Goal: Transaction & Acquisition: Purchase product/service

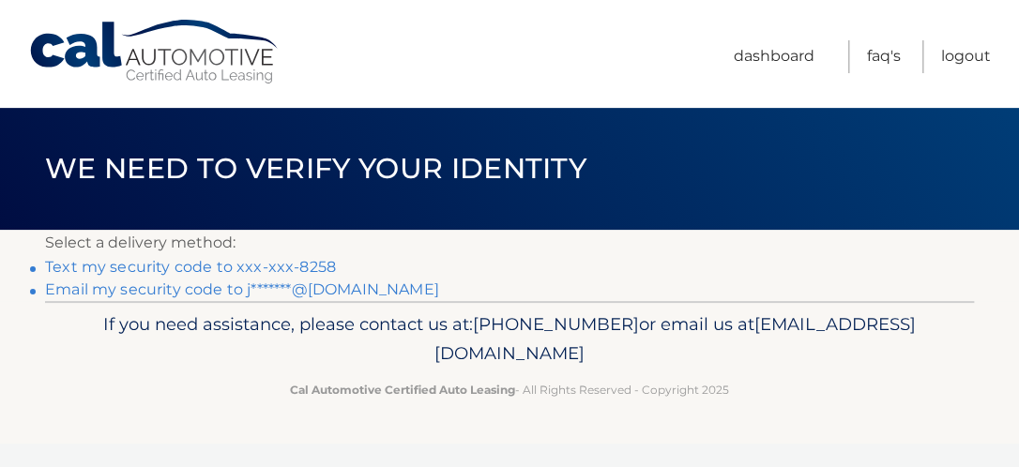
click at [305, 264] on link "Text my security code to xxx-xxx-8258" at bounding box center [190, 267] width 291 height 18
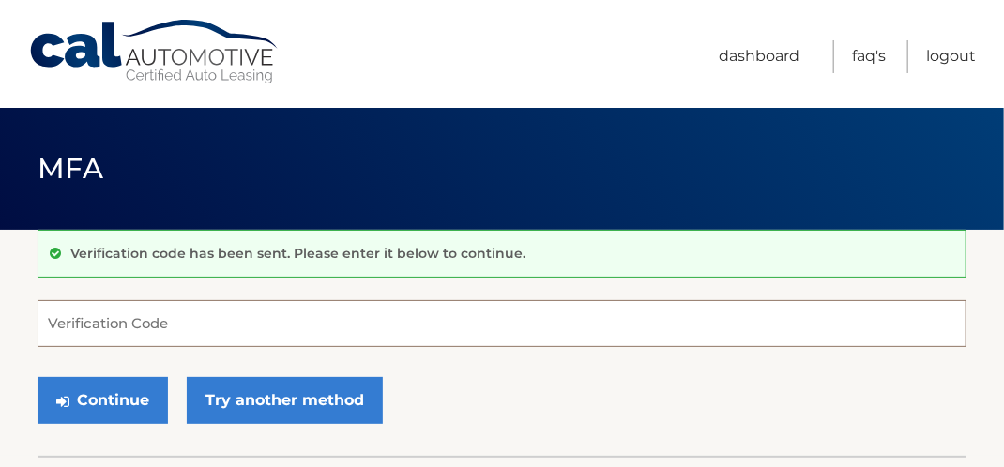
click at [391, 318] on input "Verification Code" at bounding box center [502, 323] width 929 height 47
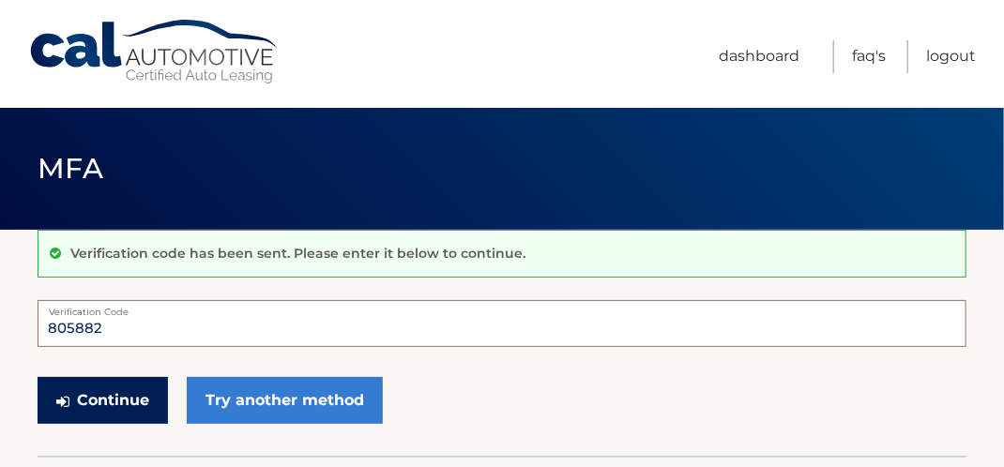
type input "805882"
click at [94, 392] on button "Continue" at bounding box center [103, 400] width 130 height 47
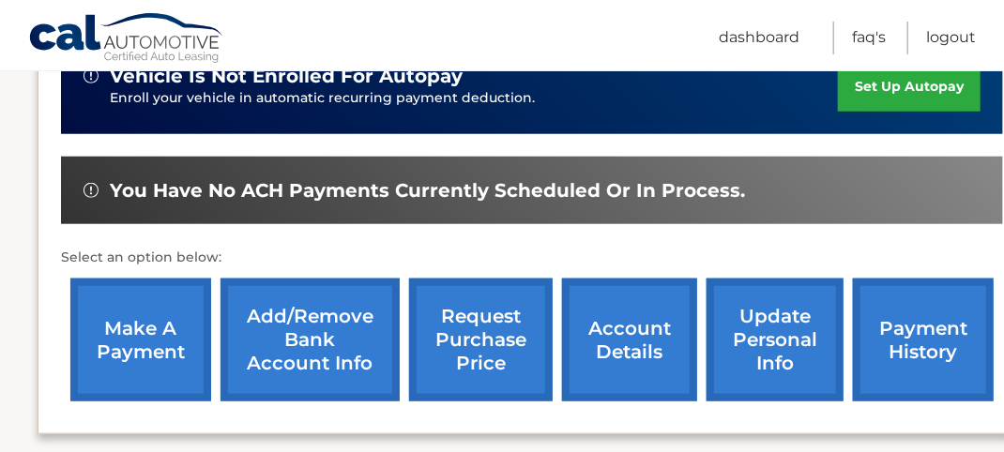
scroll to position [563, 0]
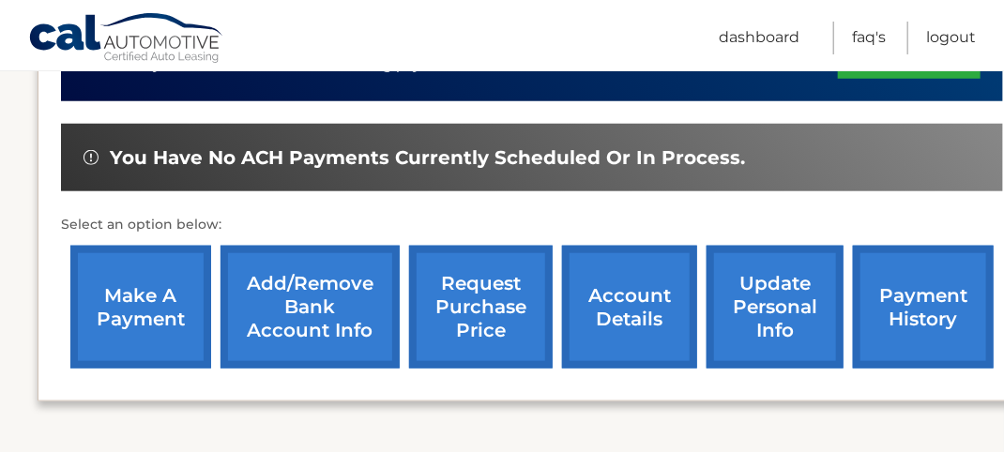
click at [149, 272] on link "make a payment" at bounding box center [140, 307] width 141 height 123
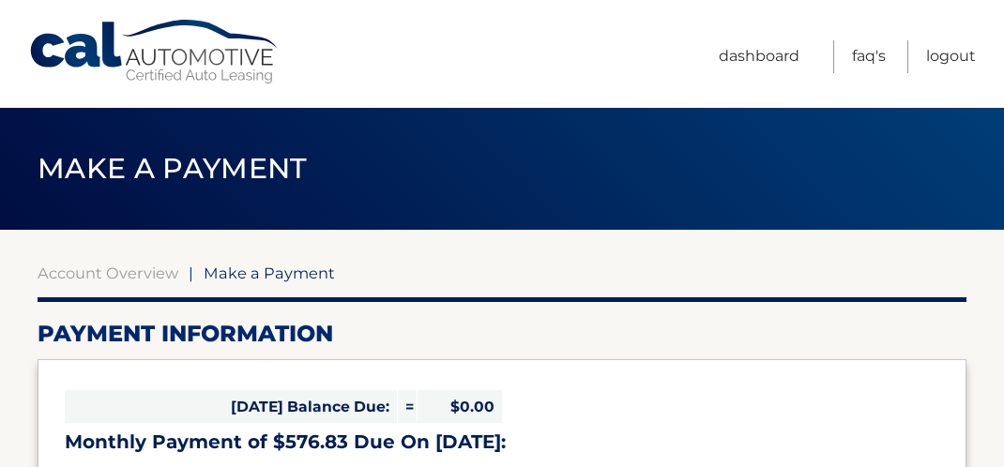
select select "MGNjOTE5ZTktMTZkOS00MzA1LWI3NDMtM2Y5OTk1ODY3OTYw"
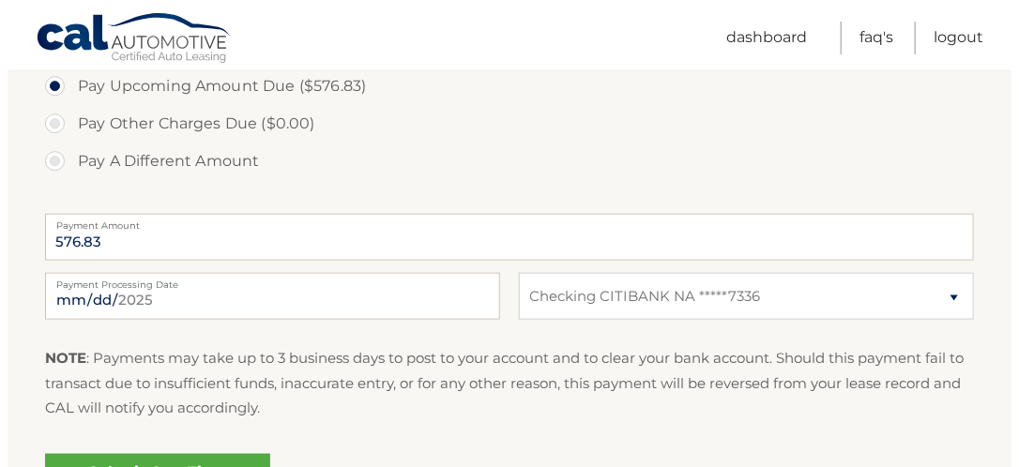
scroll to position [751, 0]
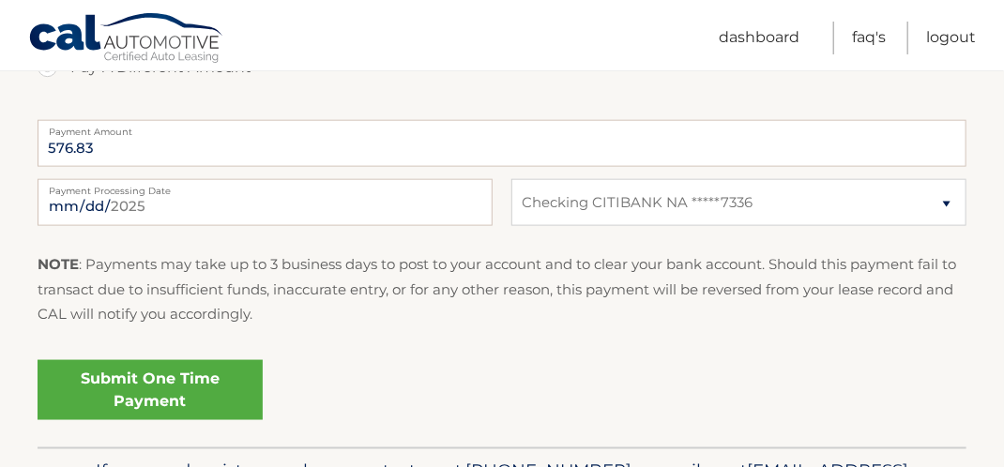
click at [175, 380] on link "Submit One Time Payment" at bounding box center [150, 390] width 225 height 60
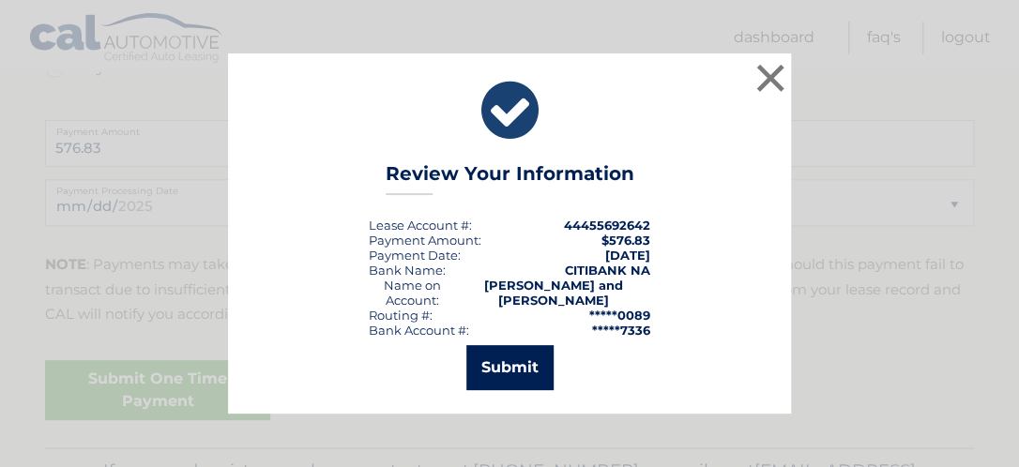
click at [503, 363] on button "Submit" at bounding box center [509, 367] width 87 height 45
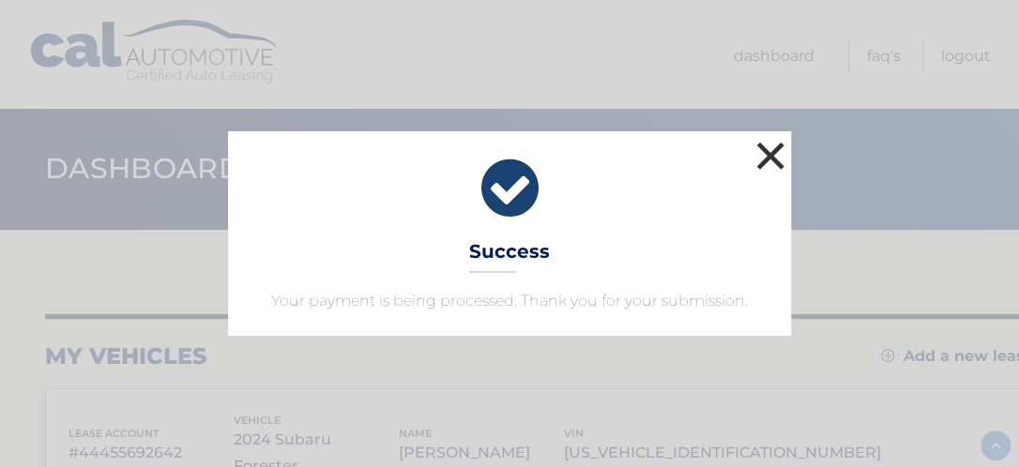
click at [773, 148] on button "×" at bounding box center [771, 156] width 38 height 38
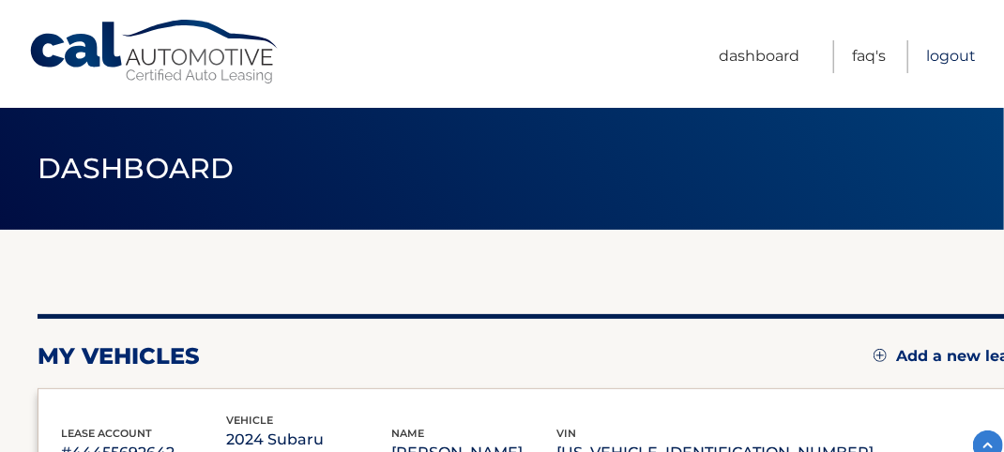
click at [953, 51] on link "Logout" at bounding box center [951, 56] width 50 height 33
